Goal: Find contact information: Find contact information

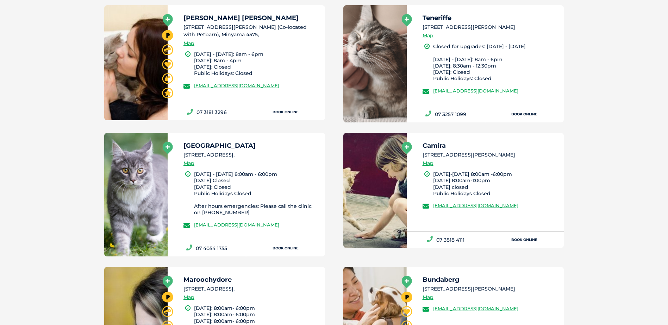
scroll to position [704, 0]
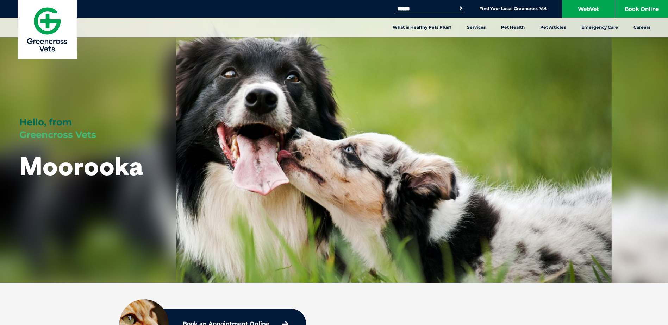
click at [256, 193] on div "Hello, from Greencross Vets Moorooka" at bounding box center [334, 141] width 668 height 283
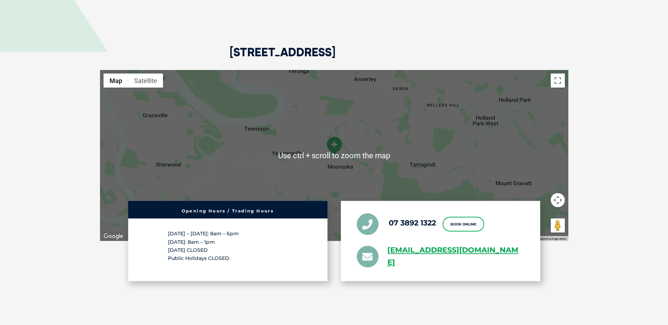
scroll to position [1409, 0]
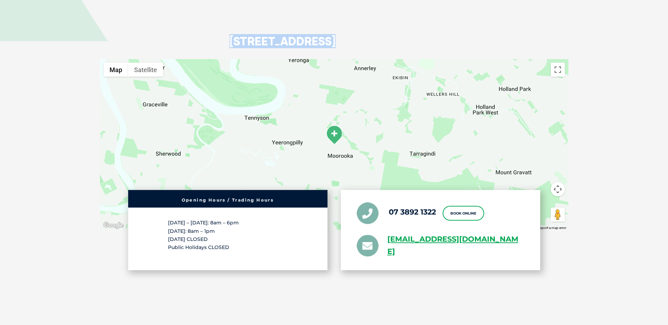
drag, startPoint x: 228, startPoint y: 20, endPoint x: 317, endPoint y: 35, distance: 89.7
click at [317, 35] on div "111 Beaudesert Road, Moorooka QLD 4105" at bounding box center [334, 17] width 468 height 86
copy h2 "111 Beaudesert R"
drag, startPoint x: 386, startPoint y: 223, endPoint x: 432, endPoint y: 247, distance: 52.0
click at [432, 247] on ul "07 3892 1322 Book Online greencross.moorooka@greencrossvet.com.au" at bounding box center [441, 231] width 168 height 56
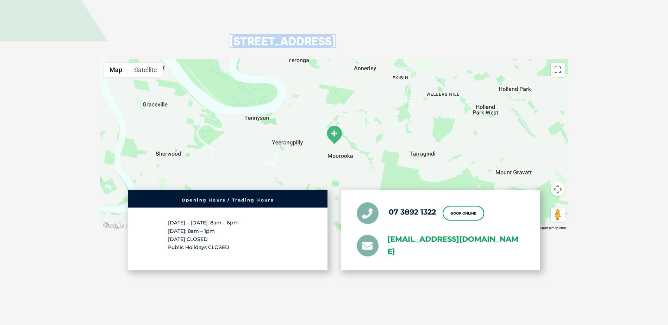
copy link "greencross.moorooka@greencrossvet.com.au"
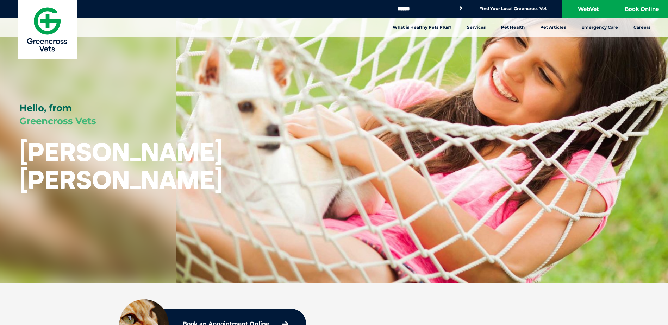
click at [318, 212] on div "Hello, from Greencross Vets Kawana Waters" at bounding box center [334, 141] width 668 height 283
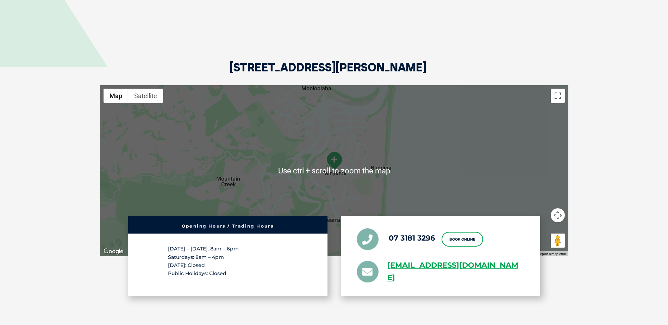
scroll to position [1303, 0]
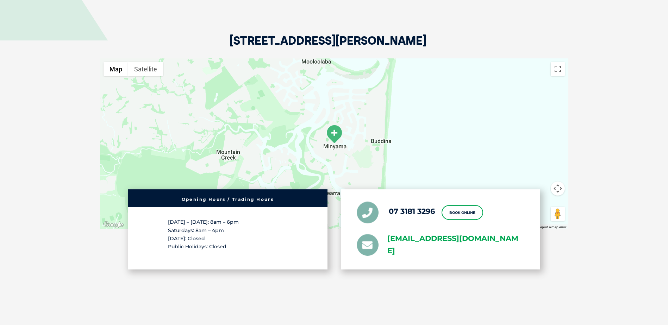
drag, startPoint x: 389, startPoint y: 223, endPoint x: 445, endPoint y: 244, distance: 59.9
click at [445, 244] on ul "07 3181 3296 Book Online greencross.kawanawaters@greencrossvet.com.au" at bounding box center [441, 230] width 168 height 56
copy link "greencross.kawanawaters@greencrossvet.com.au"
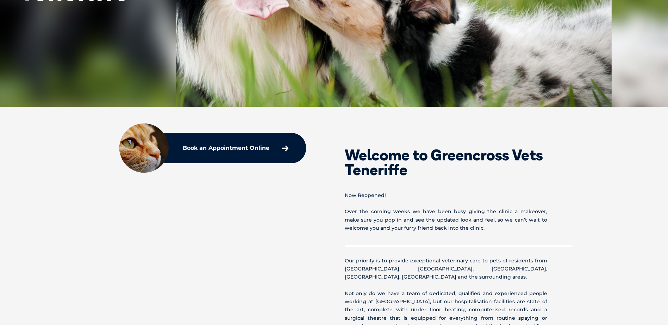
click at [331, 232] on div "Welcome to Greencross Vets Teneriffe Now Reopened! Over the coming weeks we hav…" at bounding box center [334, 298] width 465 height 326
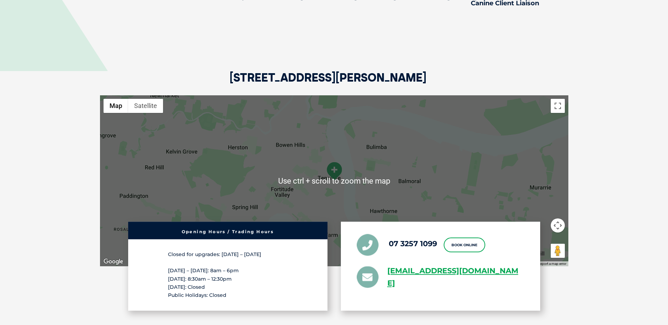
scroll to position [1338, 0]
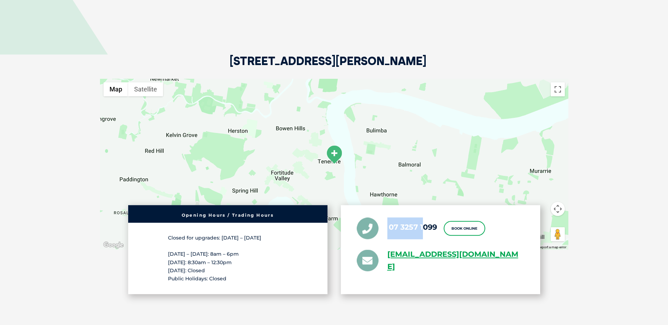
drag, startPoint x: 391, startPoint y: 219, endPoint x: 423, endPoint y: 228, distance: 33.7
click at [423, 228] on div "07 3257 1099 Book Online greencross.teneriffe@greencrossvet.com.au" at bounding box center [440, 249] width 199 height 89
drag, startPoint x: 423, startPoint y: 228, endPoint x: 387, endPoint y: 211, distance: 39.9
click at [387, 211] on div "07 3257 1099 Book Online greencross.teneriffe@greencrossvet.com.au" at bounding box center [440, 249] width 199 height 89
drag, startPoint x: 390, startPoint y: 220, endPoint x: 437, endPoint y: 228, distance: 47.5
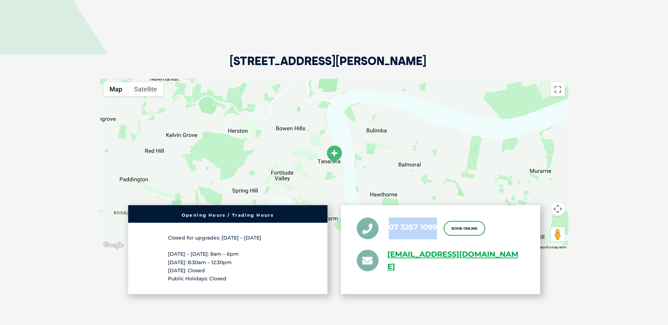
click at [437, 228] on li "07 3257 1099" at bounding box center [397, 229] width 80 height 22
copy link "07 3257 1099"
drag, startPoint x: 233, startPoint y: 56, endPoint x: 250, endPoint y: 61, distance: 17.6
click at [250, 61] on h2 "29 Florence Street, Teneriffe QLD 4005" at bounding box center [328, 67] width 197 height 24
drag, startPoint x: 250, startPoint y: 61, endPoint x: 307, endPoint y: 60, distance: 57.0
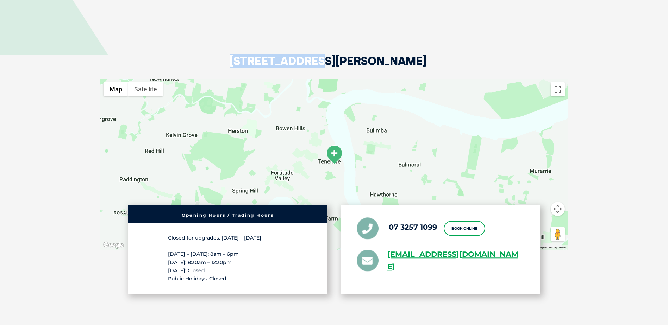
click at [307, 60] on div "29 Florence Street, Teneriffe QLD 4005" at bounding box center [334, 36] width 468 height 86
copy h2 "29 Florence St"
drag, startPoint x: 385, startPoint y: 247, endPoint x: 426, endPoint y: 264, distance: 43.9
click at [426, 264] on ul "07 3257 1099 Book Online greencross.teneriffe@greencrossvet.com.au" at bounding box center [441, 246] width 168 height 56
copy link "greencross.teneriffe@greencrossvet.com.au"
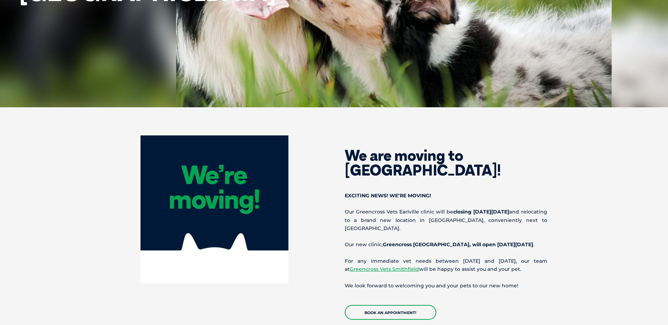
scroll to position [176, 0]
